Goal: Task Accomplishment & Management: Manage account settings

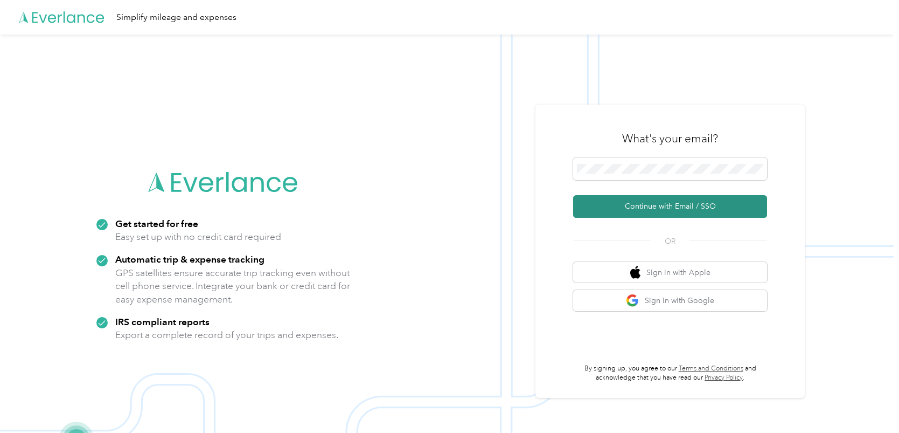
click at [664, 205] on button "Continue with Email / SSO" at bounding box center [670, 206] width 194 height 23
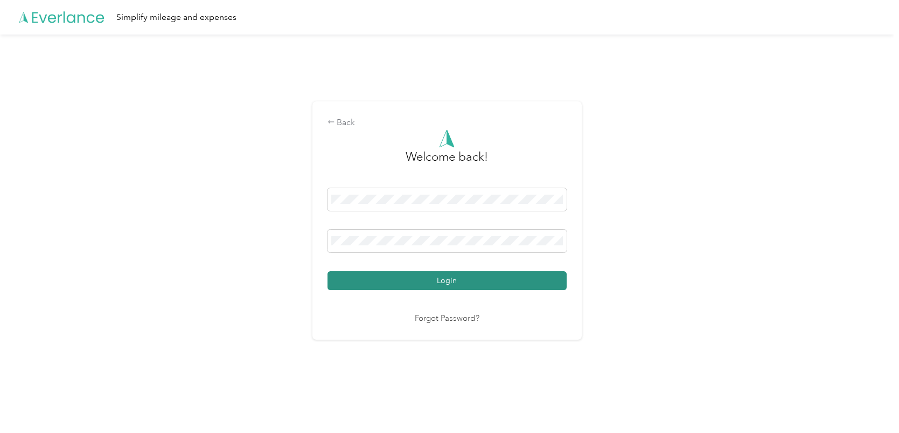
click at [429, 278] on button "Login" at bounding box center [447, 280] width 239 height 19
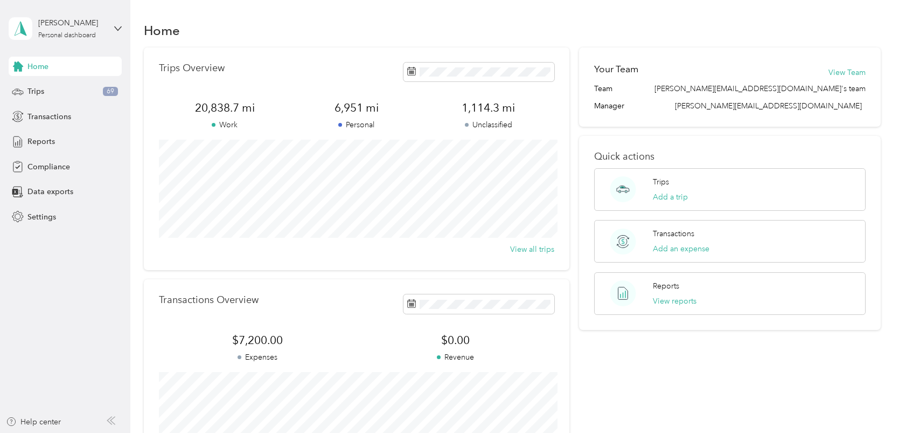
click at [423, 108] on span "6,951 mi" at bounding box center [357, 107] width 132 height 15
click at [85, 85] on div "Trips 69" at bounding box center [65, 91] width 113 height 19
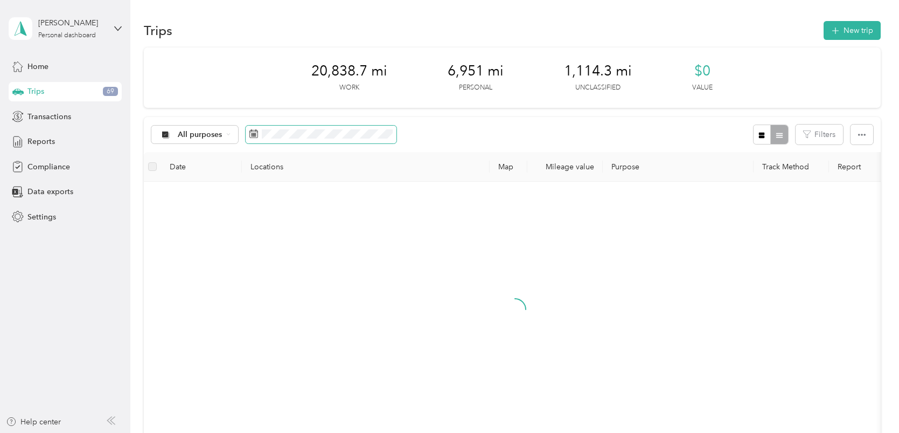
click at [300, 139] on span at bounding box center [321, 135] width 151 height 18
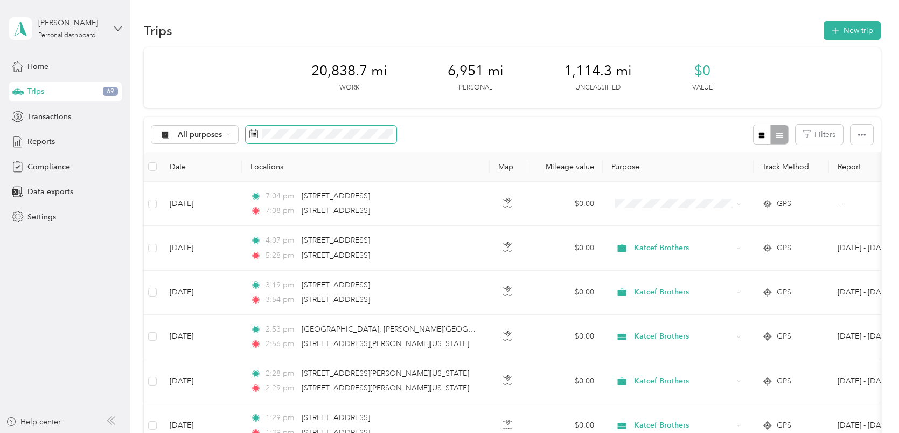
click at [253, 135] on rect at bounding box center [253, 135] width 1 height 1
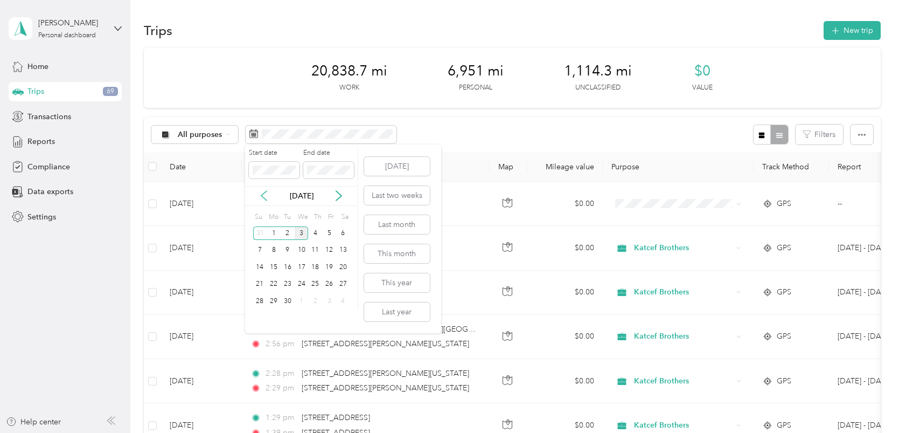
click at [267, 196] on icon at bounding box center [264, 195] width 11 height 11
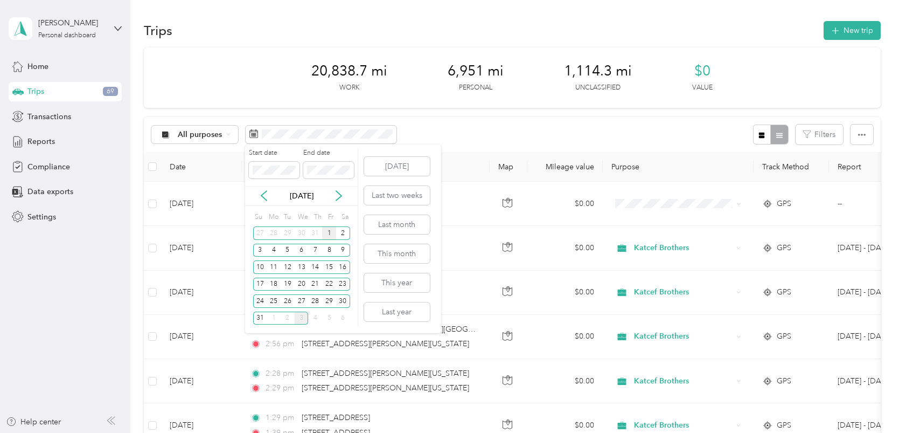
click at [334, 231] on div "1" at bounding box center [329, 232] width 14 height 13
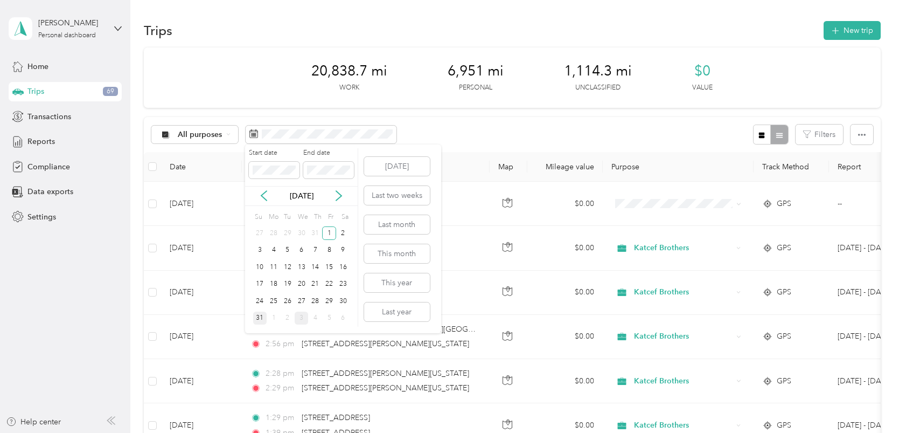
click at [261, 317] on div "31" at bounding box center [260, 317] width 14 height 13
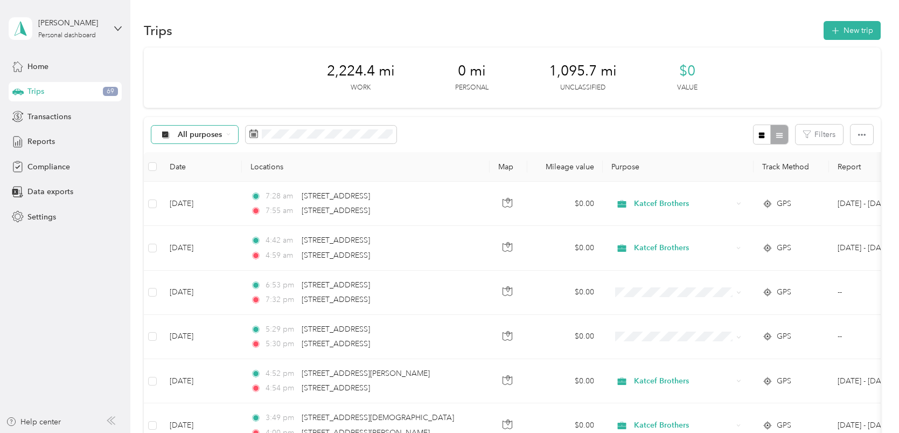
click at [192, 135] on span "All purposes" at bounding box center [200, 135] width 45 height 8
click at [193, 171] on span "Unclassified" at bounding box center [205, 172] width 55 height 11
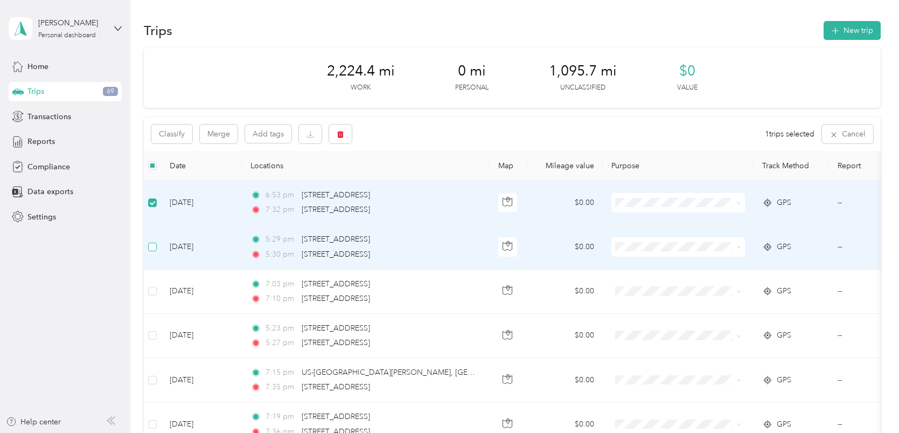
click at [155, 241] on label at bounding box center [152, 247] width 9 height 12
click at [182, 137] on button "Classify" at bounding box center [171, 133] width 41 height 19
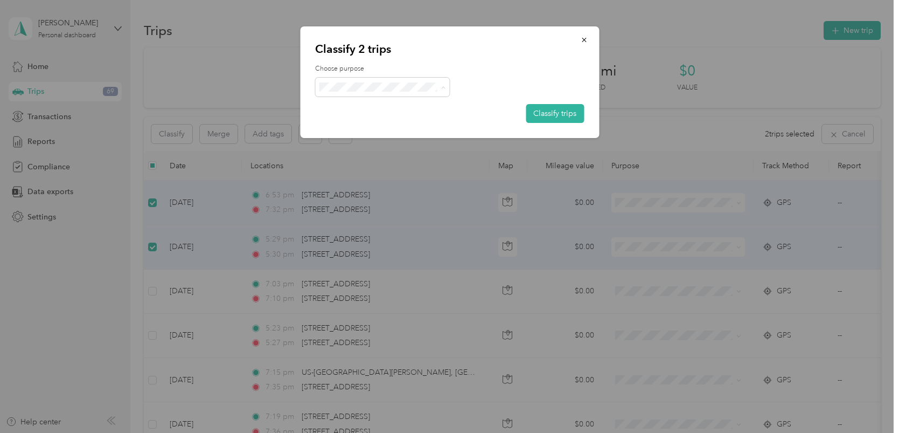
click at [385, 110] on span "Katcef Brothers" at bounding box center [392, 106] width 100 height 11
click at [537, 119] on button "Classify trips" at bounding box center [555, 113] width 58 height 19
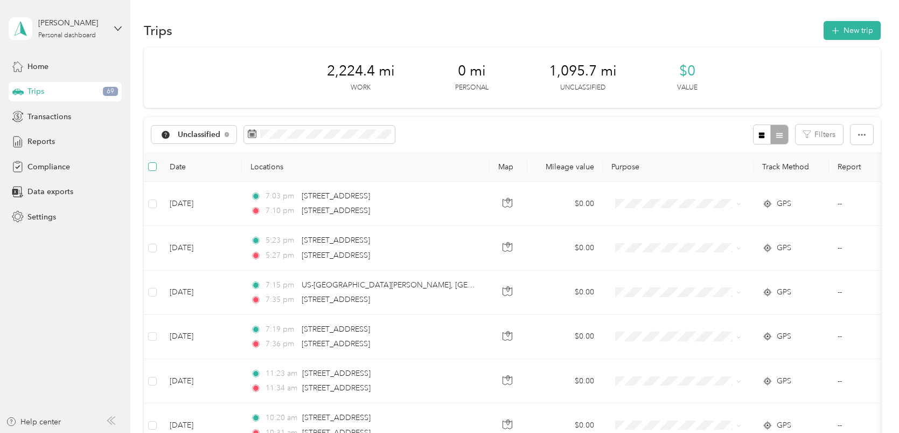
click at [152, 172] on label at bounding box center [152, 167] width 9 height 12
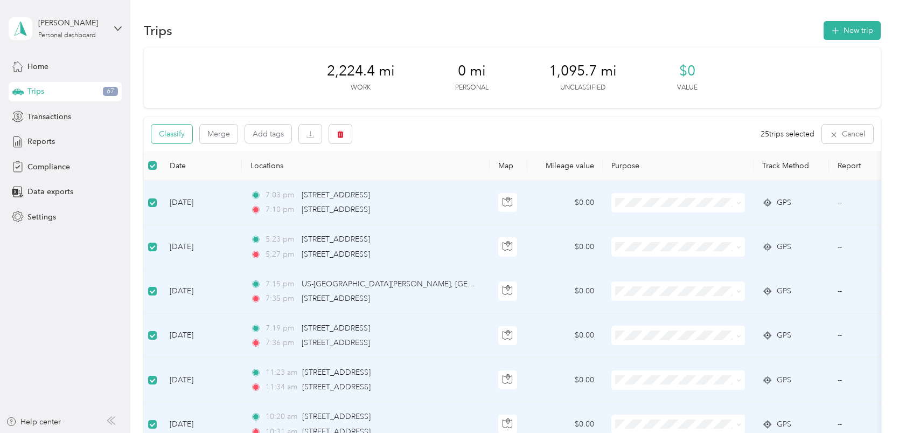
click at [167, 128] on button "Classify" at bounding box center [171, 133] width 41 height 19
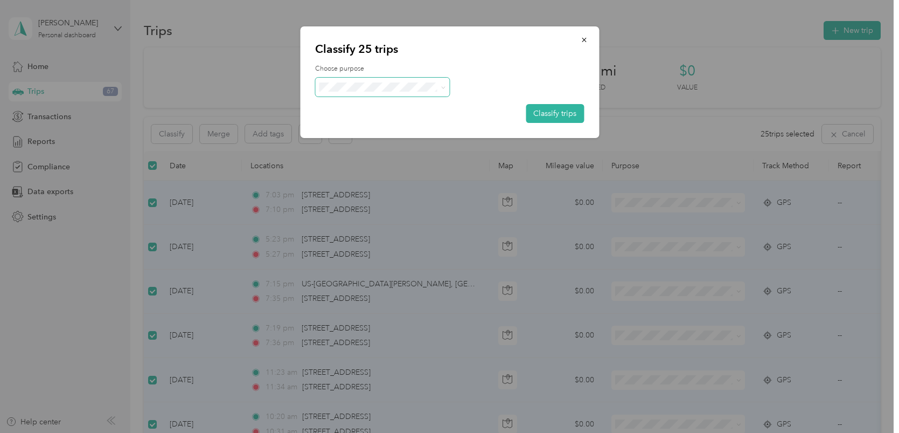
click at [338, 92] on span at bounding box center [382, 87] width 135 height 19
click at [364, 127] on span "Personal" at bounding box center [392, 125] width 100 height 11
click at [542, 112] on button "Classify trips" at bounding box center [555, 113] width 58 height 19
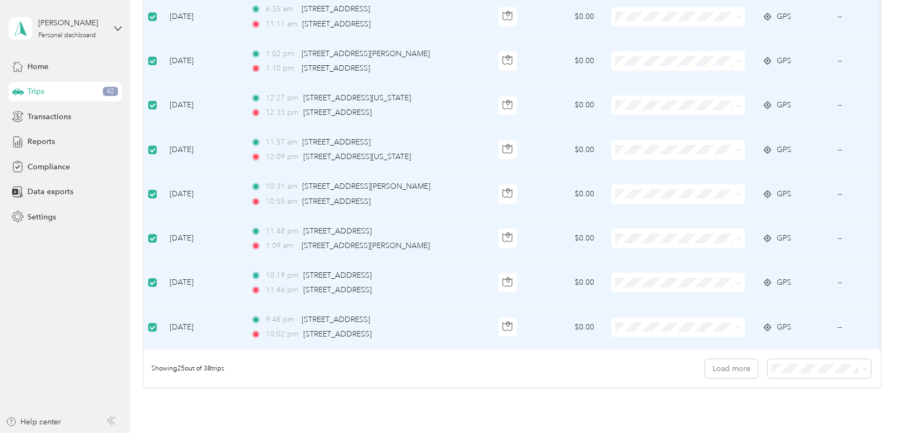
scroll to position [969, 0]
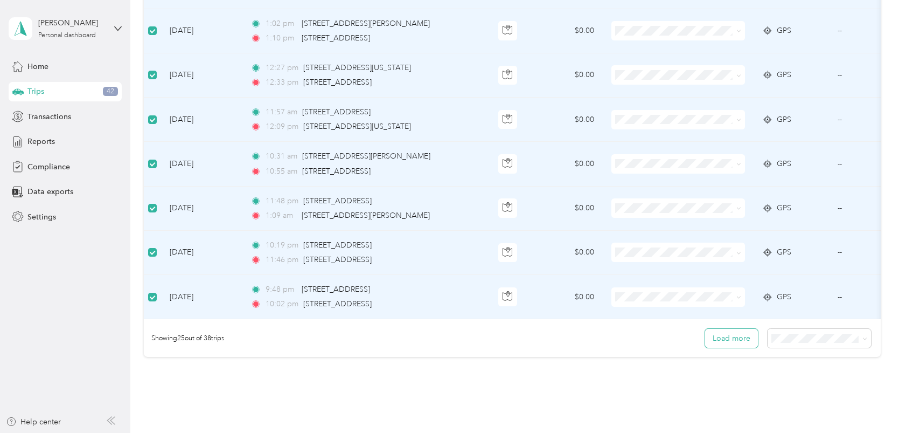
click at [740, 332] on button "Load more" at bounding box center [731, 338] width 53 height 19
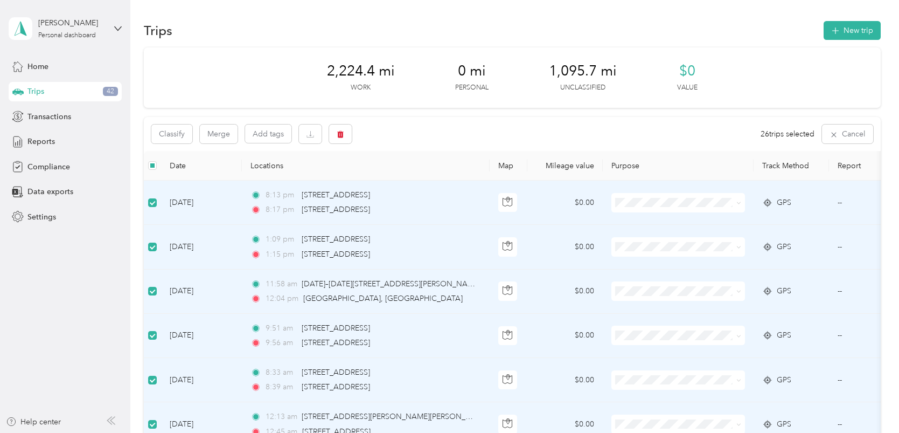
scroll to position [0, 0]
click at [169, 138] on button "Classify" at bounding box center [171, 133] width 41 height 19
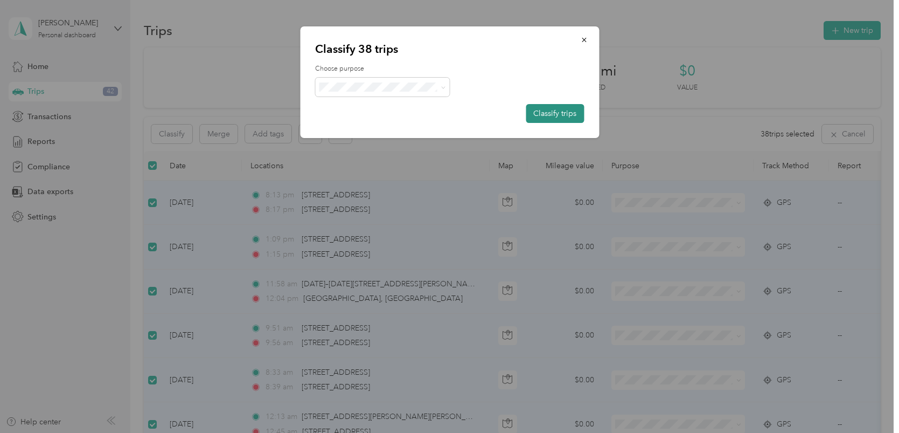
click at [571, 115] on button "Classify trips" at bounding box center [555, 113] width 58 height 19
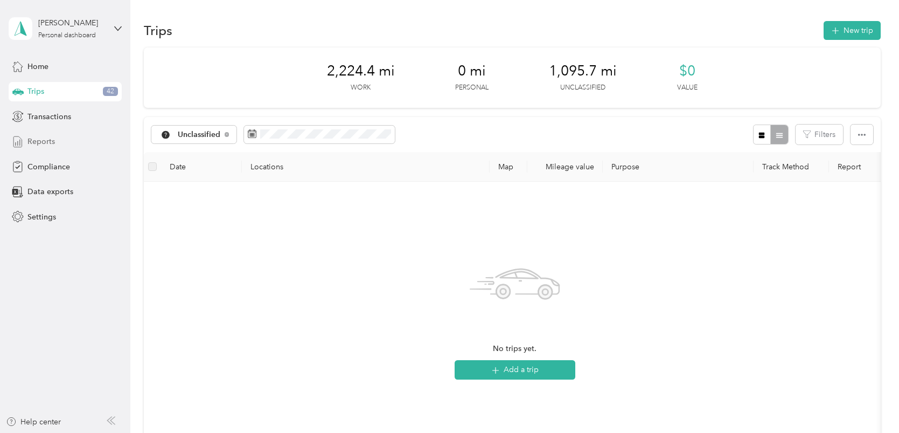
click at [45, 147] on div "Reports" at bounding box center [65, 141] width 113 height 19
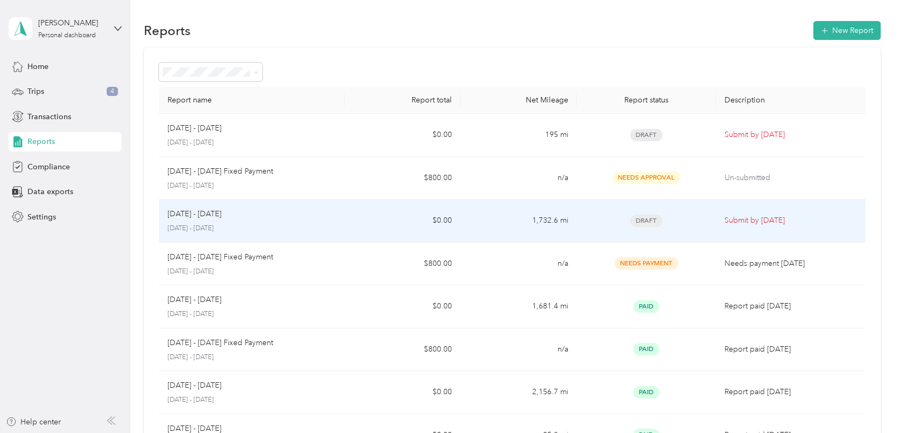
click at [642, 230] on td "Draft" at bounding box center [647, 220] width 140 height 43
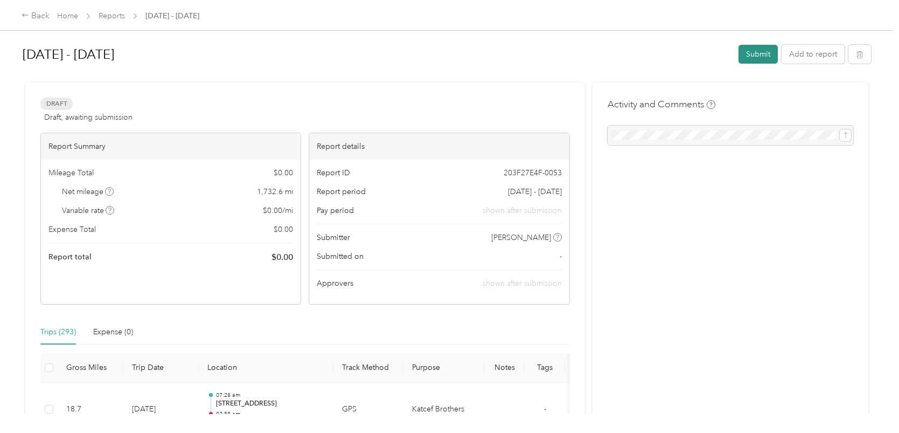
click at [754, 52] on button "Submit" at bounding box center [758, 54] width 39 height 19
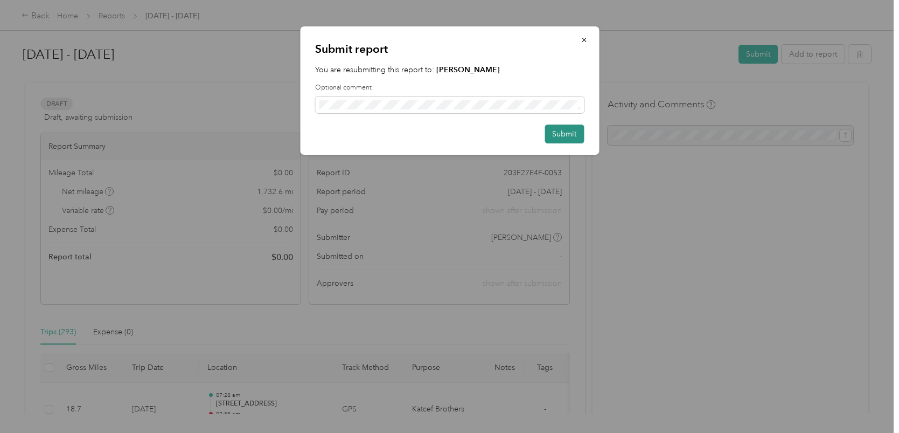
click at [557, 136] on button "Submit" at bounding box center [564, 133] width 39 height 19
